Goal: Task Accomplishment & Management: Use online tool/utility

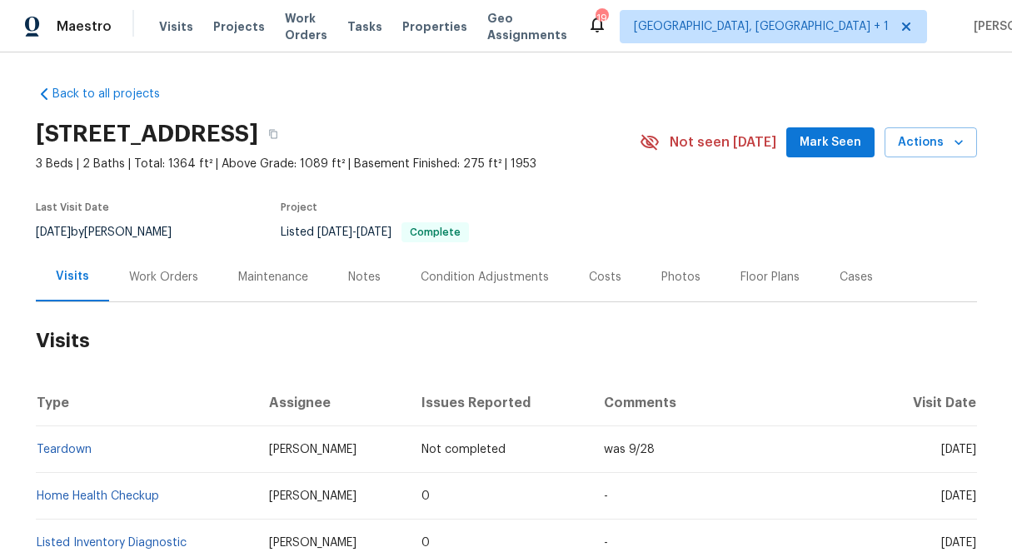
click at [143, 271] on div "Work Orders" at bounding box center [163, 277] width 69 height 17
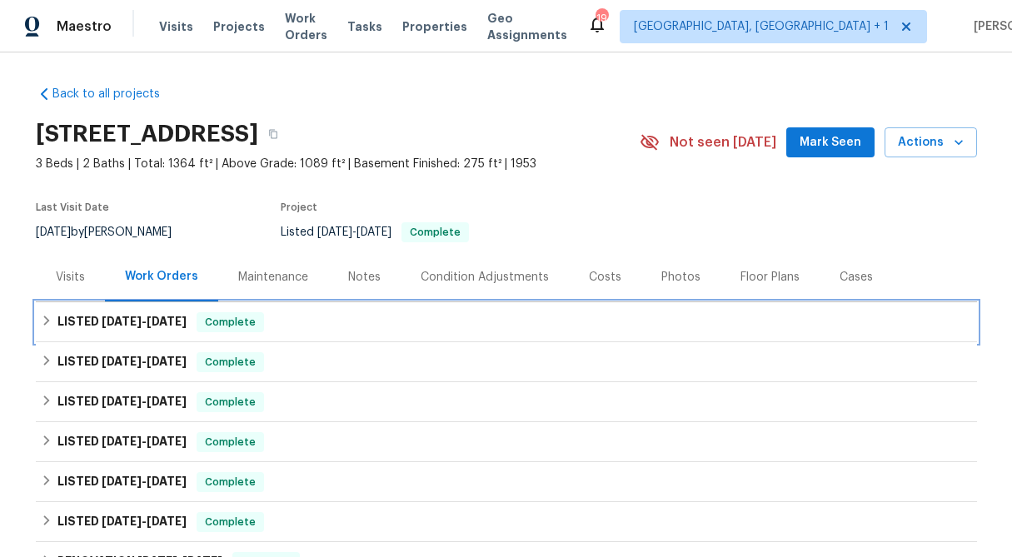
click at [46, 322] on icon at bounding box center [46, 321] width 6 height 10
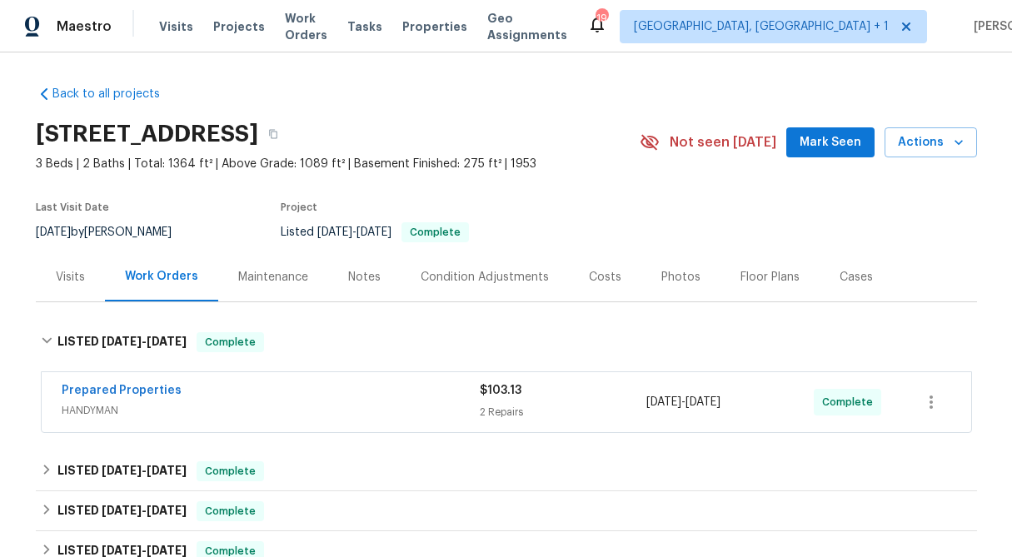
click at [520, 404] on div "2 Repairs" at bounding box center [563, 412] width 167 height 17
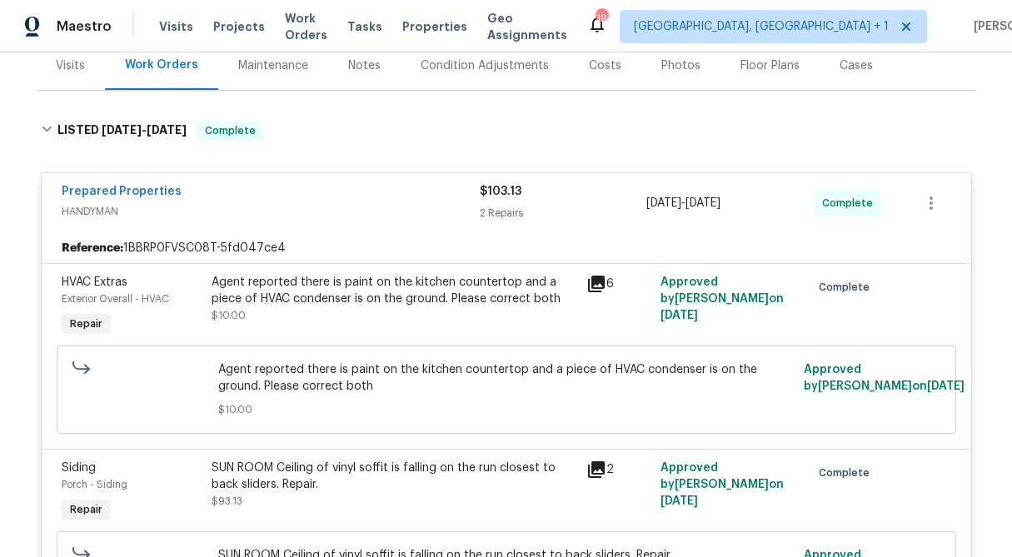
scroll to position [218, 0]
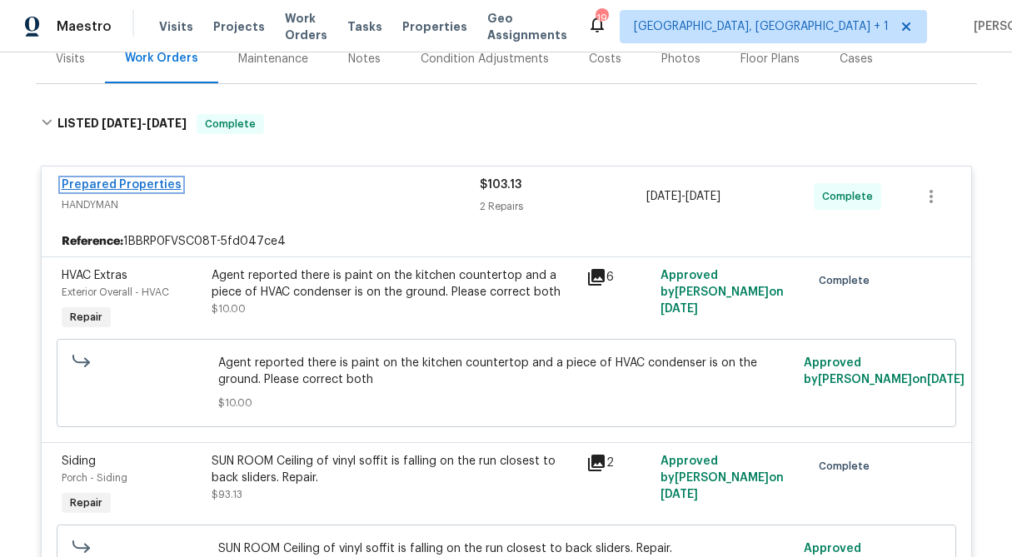
click at [147, 185] on link "Prepared Properties" at bounding box center [122, 185] width 120 height 12
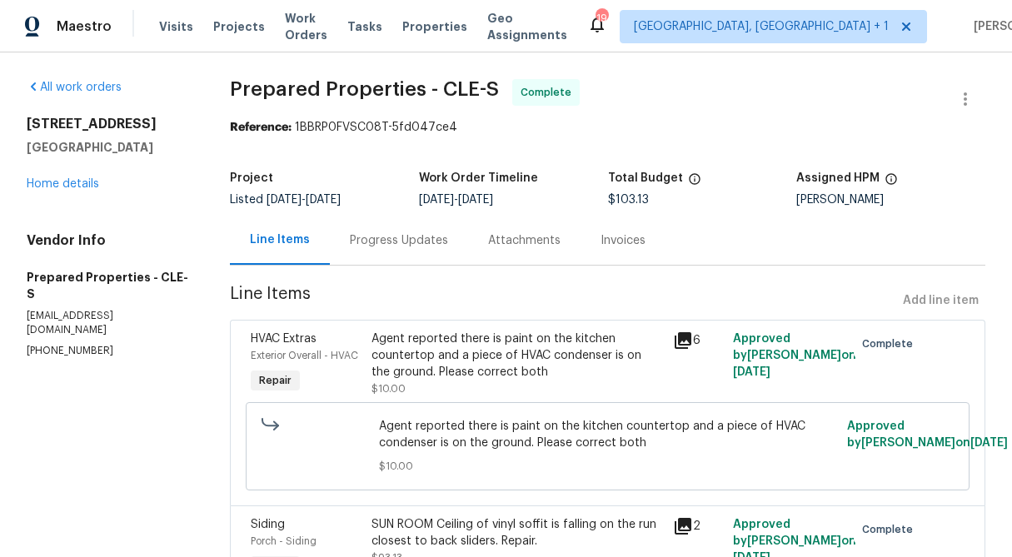
click at [396, 241] on div "Progress Updates" at bounding box center [399, 240] width 98 height 17
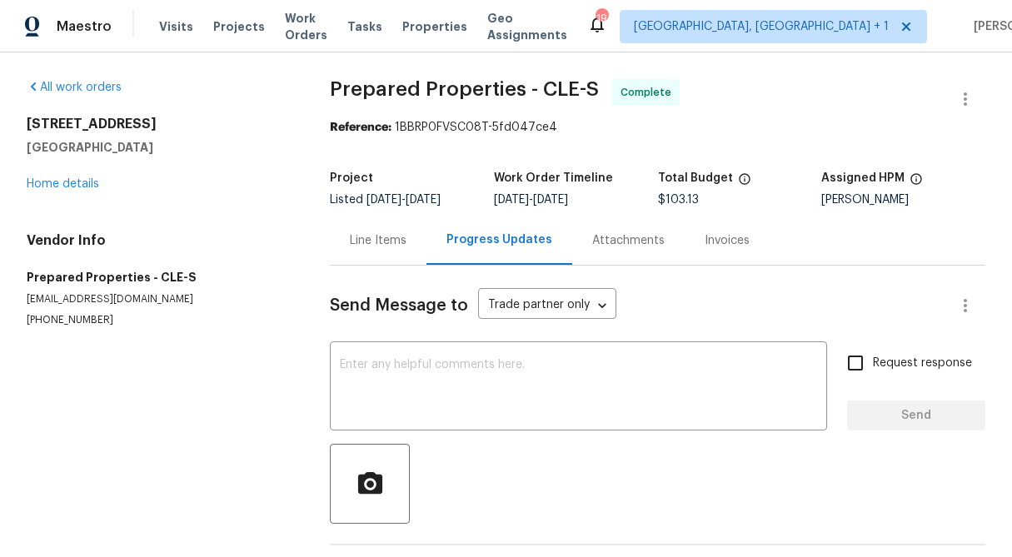
scroll to position [62, 0]
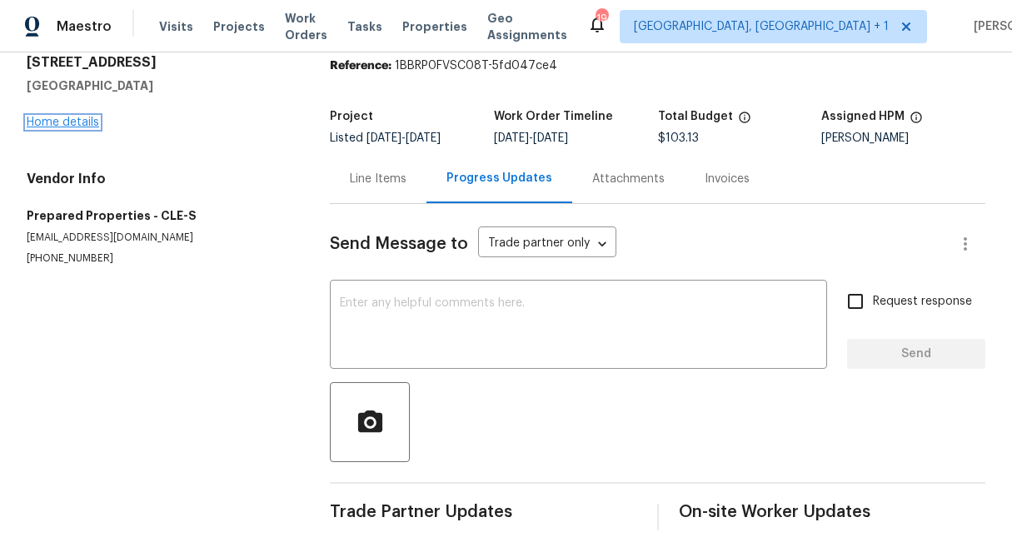
click at [72, 121] on link "Home details" at bounding box center [63, 123] width 72 height 12
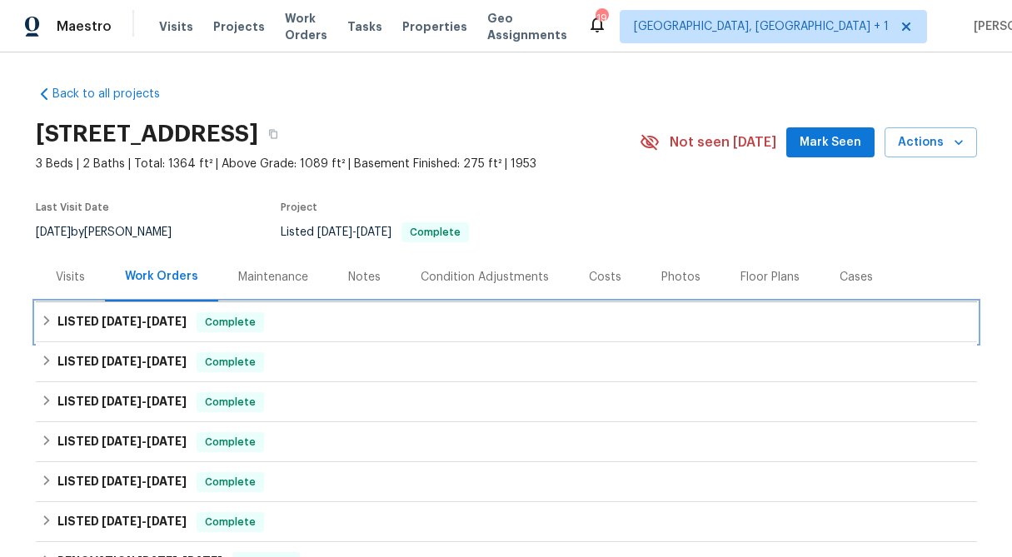
click at [42, 323] on icon at bounding box center [47, 321] width 12 height 12
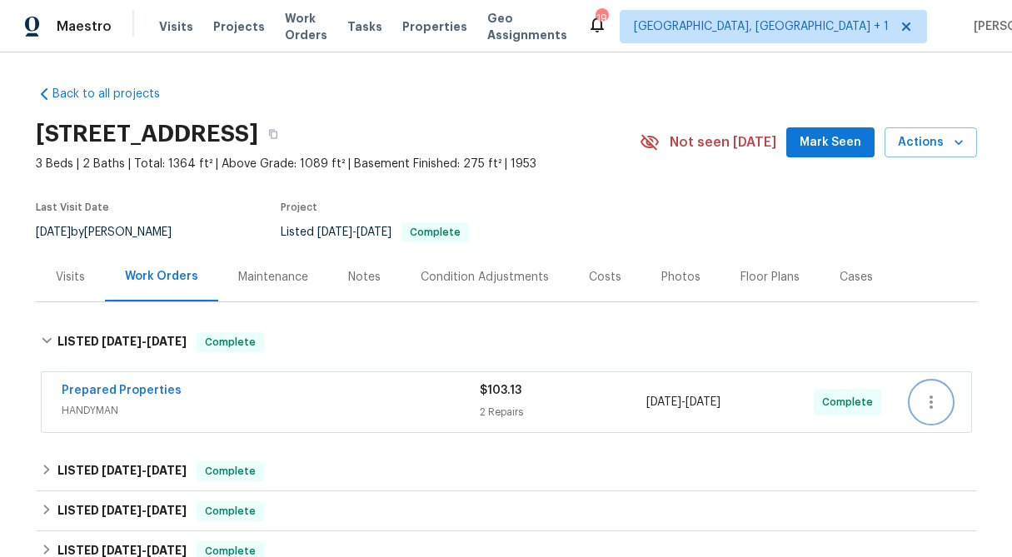
click at [943, 396] on button "button" at bounding box center [931, 402] width 40 height 40
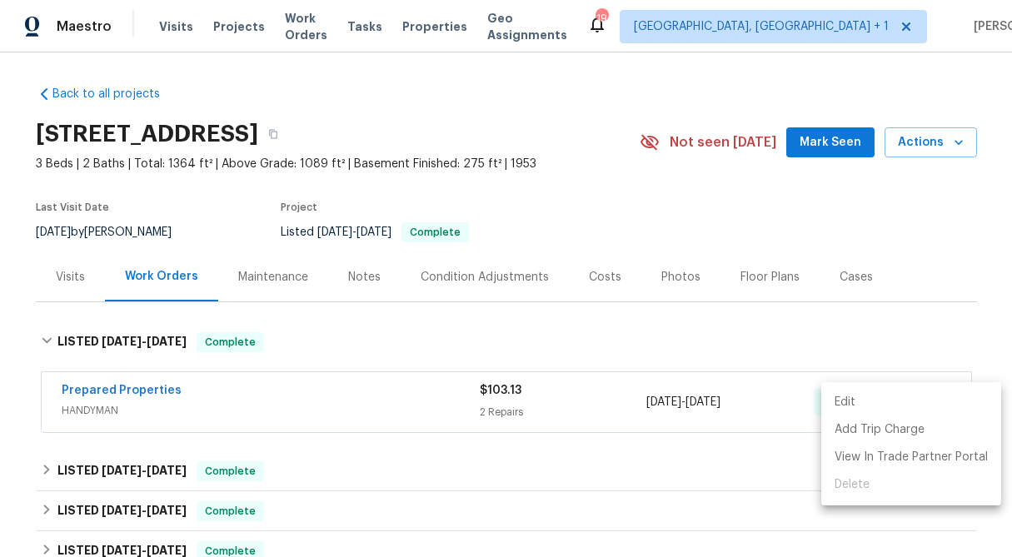
click at [904, 393] on li "Edit" at bounding box center [911, 402] width 180 height 27
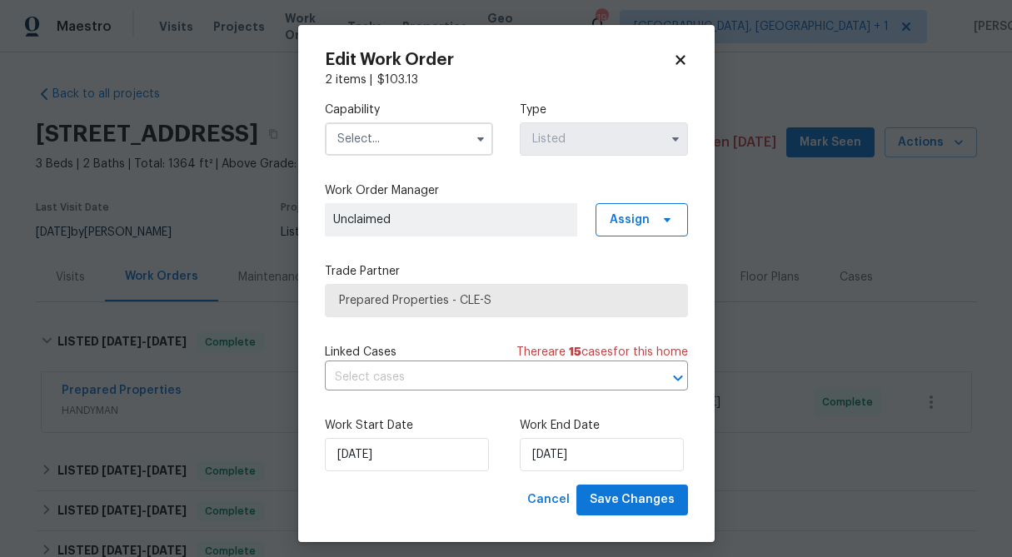
click at [695, 67] on div "Edit Work Order 2 items | $ 103.13 Capability Type Listed Work Order Manager Un…" at bounding box center [506, 283] width 416 height 517
click at [674, 54] on icon at bounding box center [680, 59] width 15 height 15
